Goal: Transaction & Acquisition: Subscribe to service/newsletter

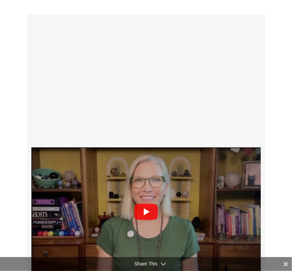
scroll to position [242, 0]
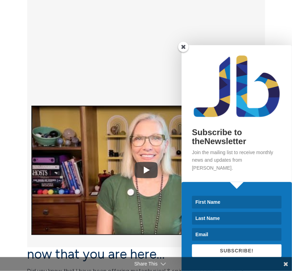
click at [278, 26] on section "now that you are here… Did you know that I have been offering metaphysical & sp…" at bounding box center [146, 188] width 292 height 487
click at [186, 52] on span at bounding box center [183, 47] width 10 height 10
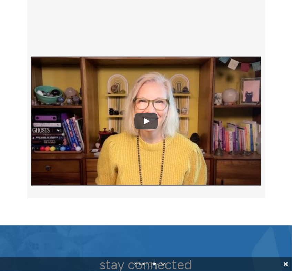
scroll to position [2304, 0]
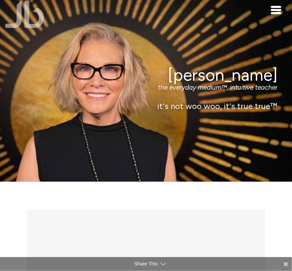
scroll to position [0, 0]
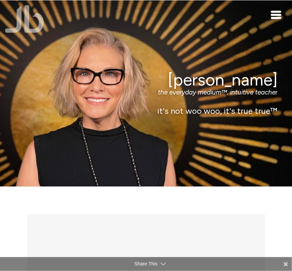
click at [276, 15] on span "Toggle navigation" at bounding box center [276, 15] width 10 height 2
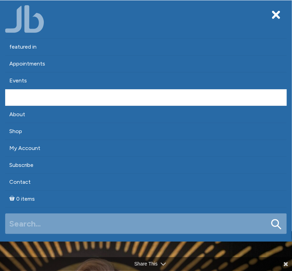
click at [20, 96] on link "Retreats" at bounding box center [146, 97] width 282 height 17
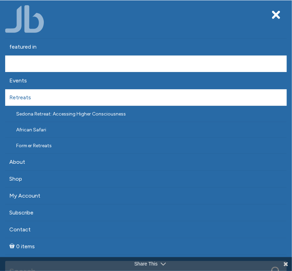
click at [20, 63] on link "Appointments" at bounding box center [146, 64] width 282 height 17
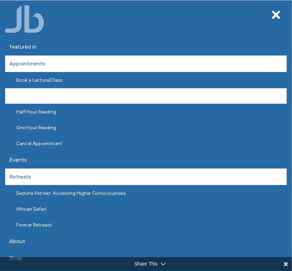
click at [28, 98] on link "How I Read" at bounding box center [146, 96] width 282 height 16
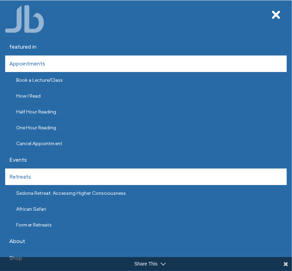
click at [275, 11] on div "Toggle navigation" at bounding box center [276, 15] width 10 height 8
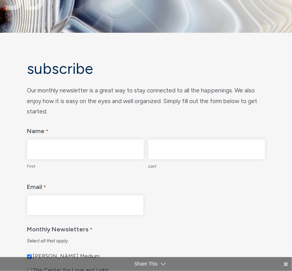
scroll to position [69, 0]
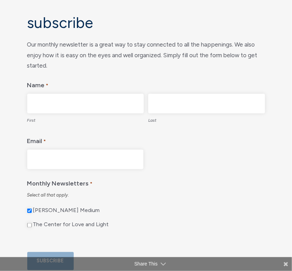
click at [79, 103] on input "First" at bounding box center [85, 104] width 117 height 20
type input "[PERSON_NAME]"
type input "[EMAIL_ADDRESS][DOMAIN_NAME]"
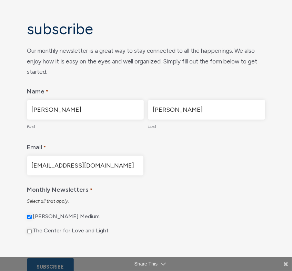
scroll to position [172, 0]
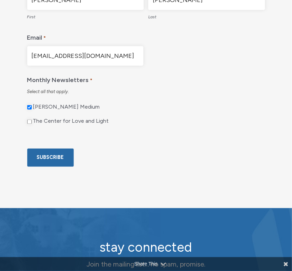
click at [29, 121] on input "The Center for Love and Light" at bounding box center [29, 122] width 4 height 4
checkbox input "true"
click at [45, 167] on input "Subscribe" at bounding box center [50, 158] width 47 height 18
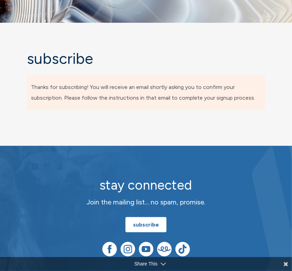
scroll to position [0, 0]
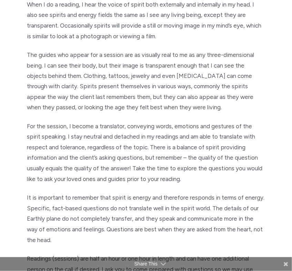
scroll to position [276, 0]
